Goal: Task Accomplishment & Management: Manage account settings

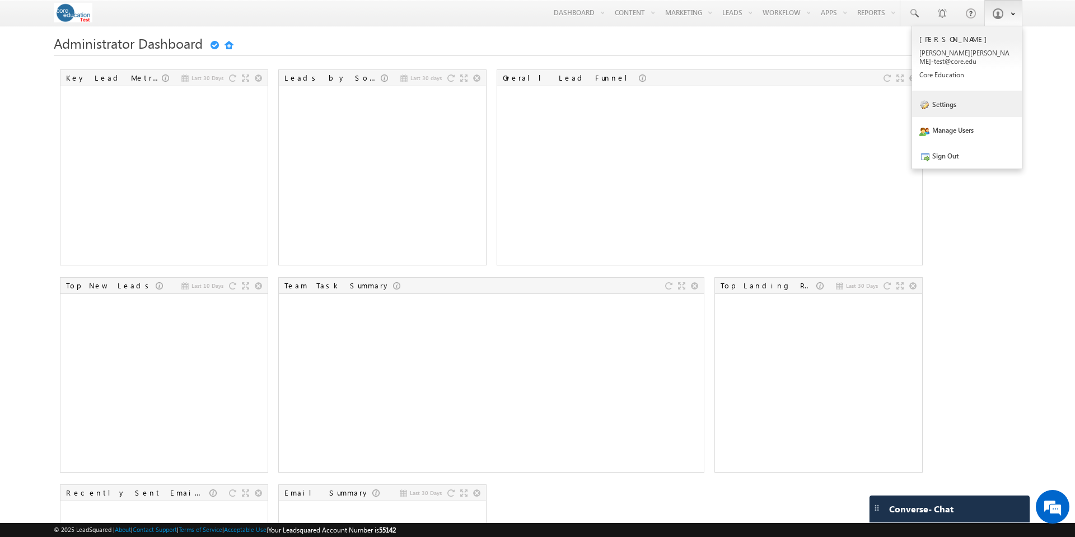
click at [954, 100] on link "Settings" at bounding box center [967, 104] width 110 height 26
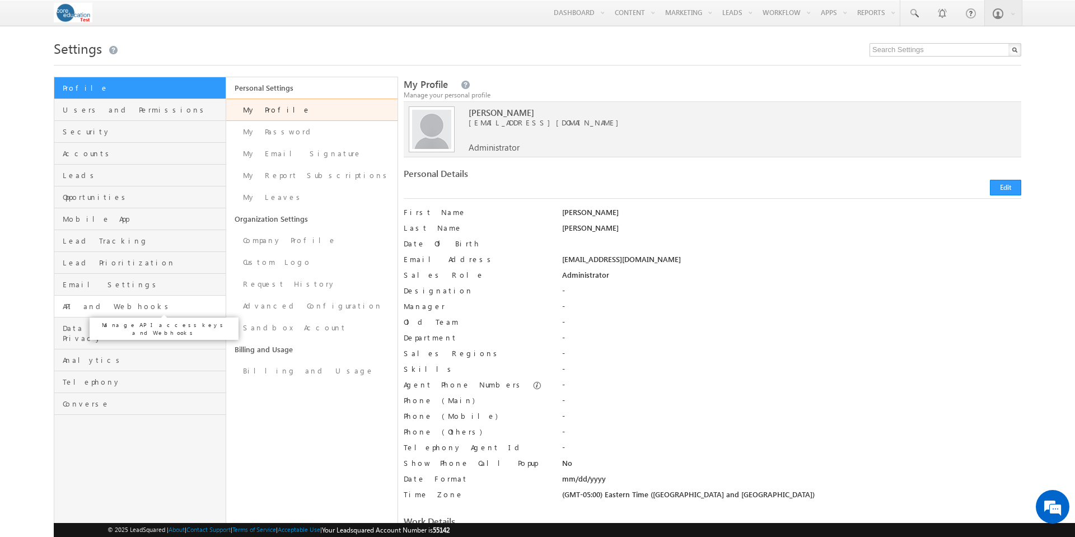
click at [118, 308] on span "API and Webhooks" at bounding box center [143, 306] width 160 height 10
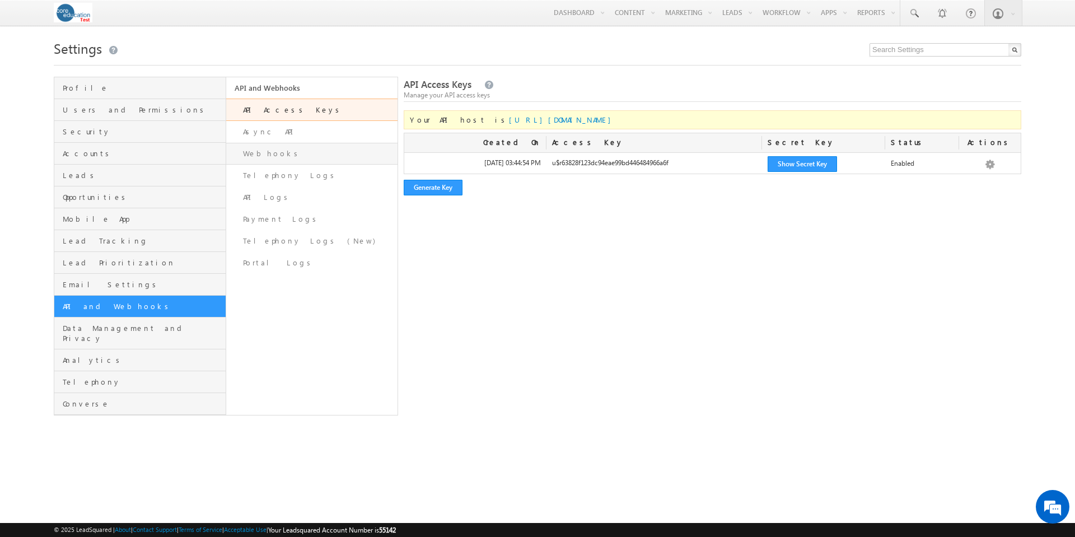
click at [266, 156] on link "Webhooks" at bounding box center [312, 154] width 172 height 22
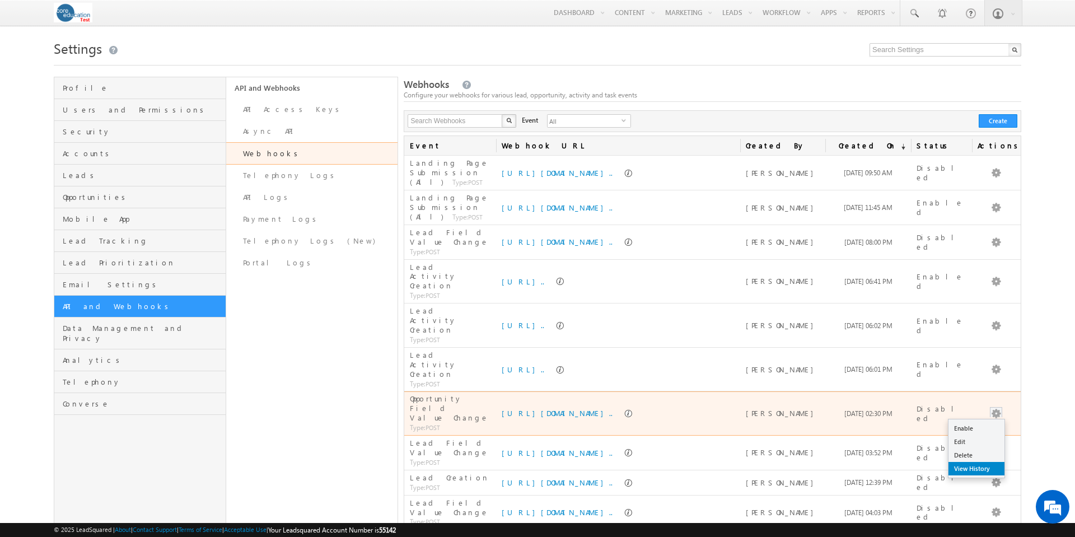
click at [981, 462] on link "View History" at bounding box center [976, 468] width 56 height 13
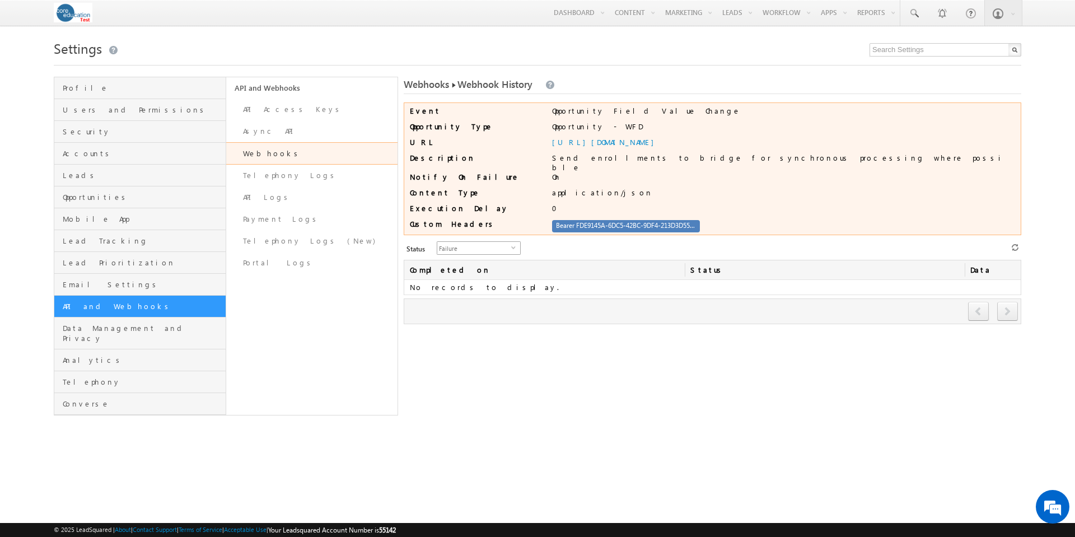
click at [511, 245] on span "select" at bounding box center [515, 247] width 9 height 5
click at [480, 263] on li "All" at bounding box center [472, 257] width 83 height 11
